Goal: Information Seeking & Learning: Find specific fact

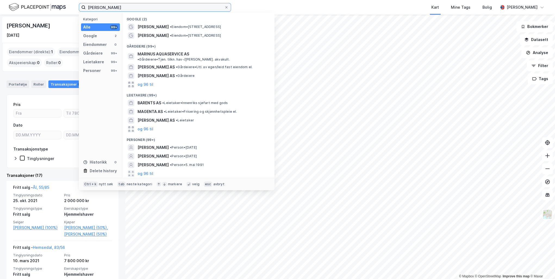
drag, startPoint x: 0, startPoint y: 0, endPoint x: 88, endPoint y: 5, distance: 87.9
click at [88, 5] on input "[PERSON_NAME]" at bounding box center [155, 7] width 139 height 8
paste input "[PERSON_NAME] (NO) <[PERSON_NAME][EMAIL_ADDRESS][DOMAIN_NAME]>"
type input "[PERSON_NAME] (NO) <[PERSON_NAME][EMAIL_ADDRESS][DOMAIN_NAME]>"
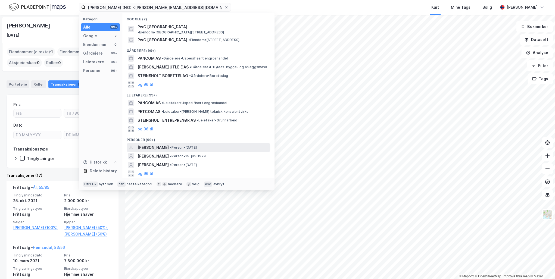
click at [163, 144] on span "[PERSON_NAME]" at bounding box center [153, 147] width 31 height 7
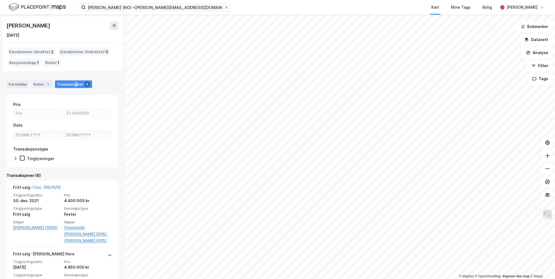
click at [73, 83] on div "Transaksjoner 6" at bounding box center [73, 84] width 37 height 8
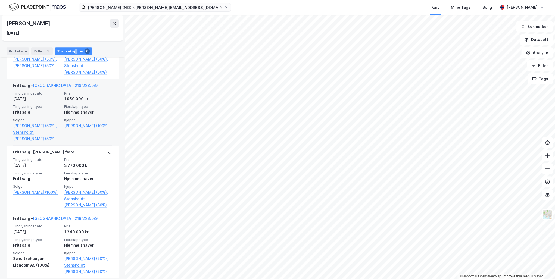
scroll to position [303, 0]
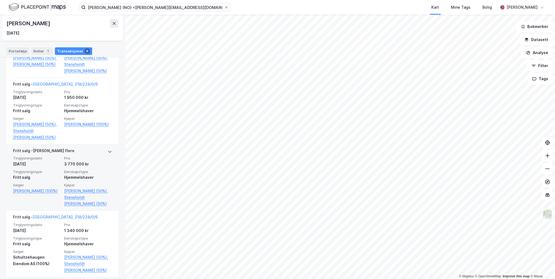
click at [108, 154] on icon at bounding box center [110, 151] width 4 height 4
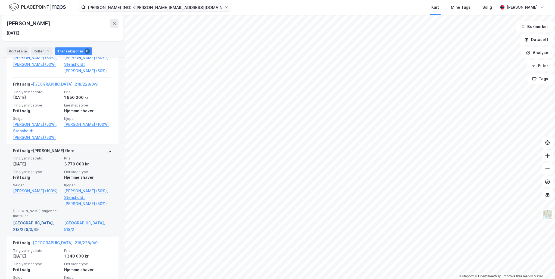
click at [33, 233] on link "[GEOGRAPHIC_DATA], 218/228/0/49" at bounding box center [37, 226] width 48 height 13
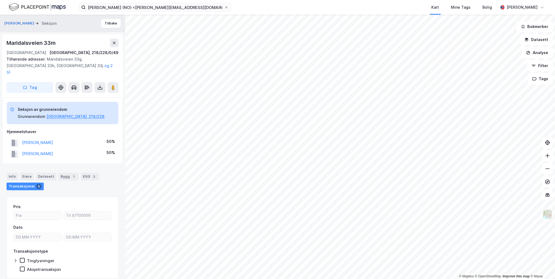
scroll to position [2, 0]
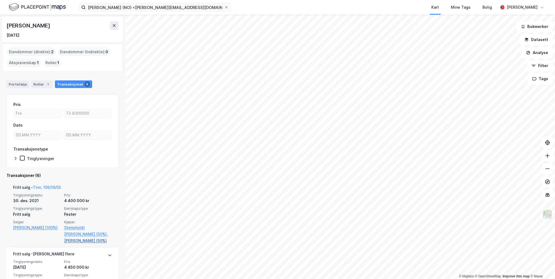
scroll to position [346, 0]
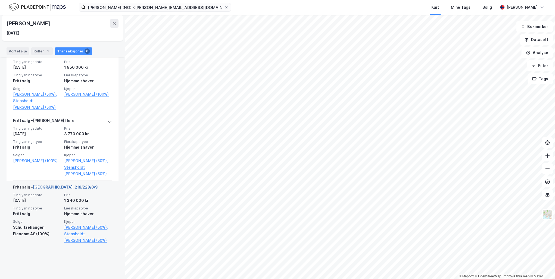
click at [54, 189] on link "[GEOGRAPHIC_DATA], 218/228/0/9" at bounding box center [65, 187] width 65 height 5
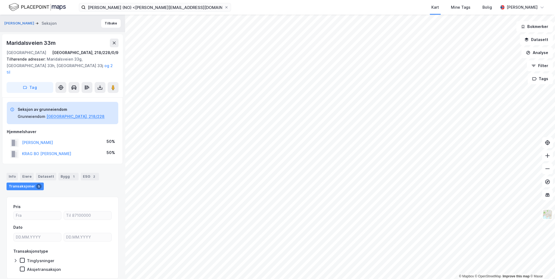
scroll to position [2, 0]
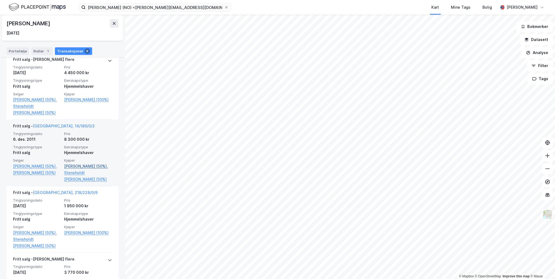
scroll to position [194, 0]
click at [50, 129] on link "[GEOGRAPHIC_DATA], 14/189/0/3" at bounding box center [64, 126] width 62 height 5
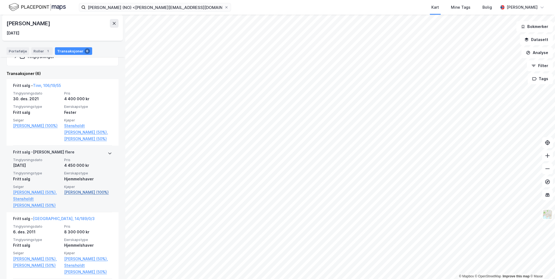
scroll to position [64, 0]
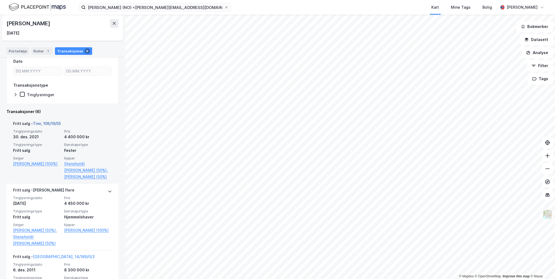
click at [52, 123] on link "Tinn, 106/19/55" at bounding box center [47, 123] width 28 height 5
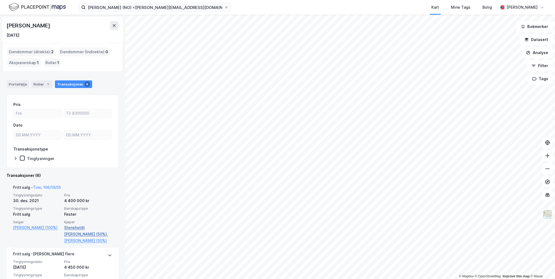
click at [79, 227] on link "Stensholdt [PERSON_NAME] (50%)," at bounding box center [88, 231] width 48 height 13
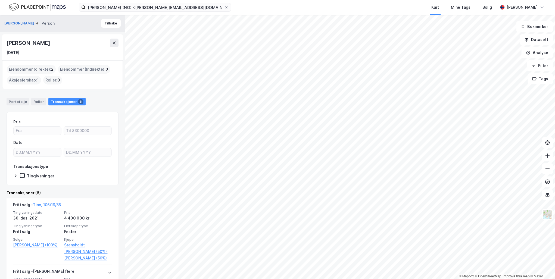
drag, startPoint x: 77, startPoint y: 45, endPoint x: 8, endPoint y: 43, distance: 69.6
click at [8, 43] on div "[PERSON_NAME]" at bounding box center [63, 43] width 112 height 9
drag, startPoint x: 8, startPoint y: 43, endPoint x: 51, endPoint y: 42, distance: 43.3
copy div "[PERSON_NAME]"
